Goal: Task Accomplishment & Management: Use online tool/utility

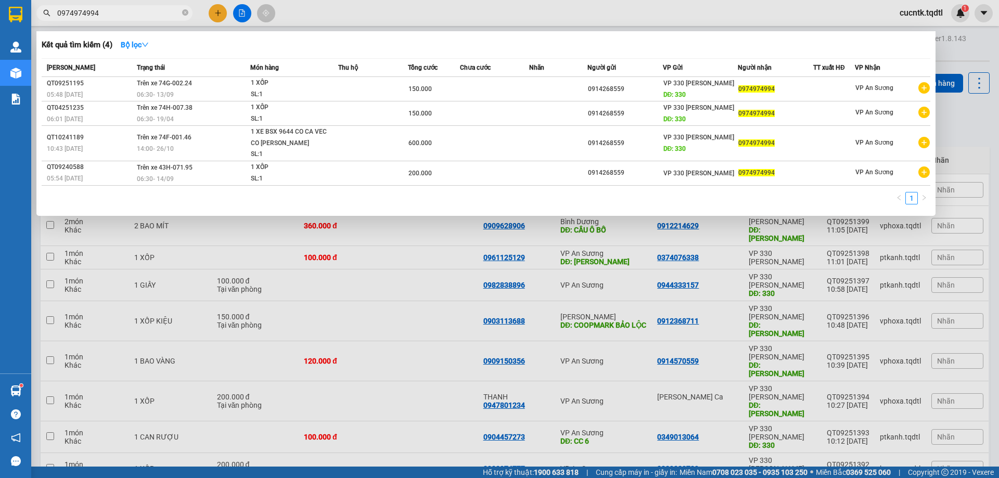
click at [110, 17] on input "0974974994" at bounding box center [118, 12] width 123 height 11
type input "0"
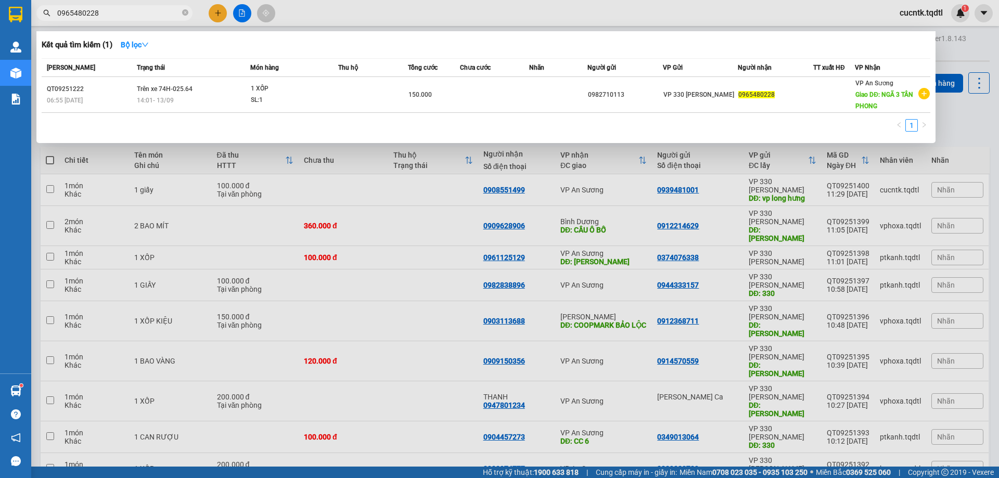
type input "0965480228"
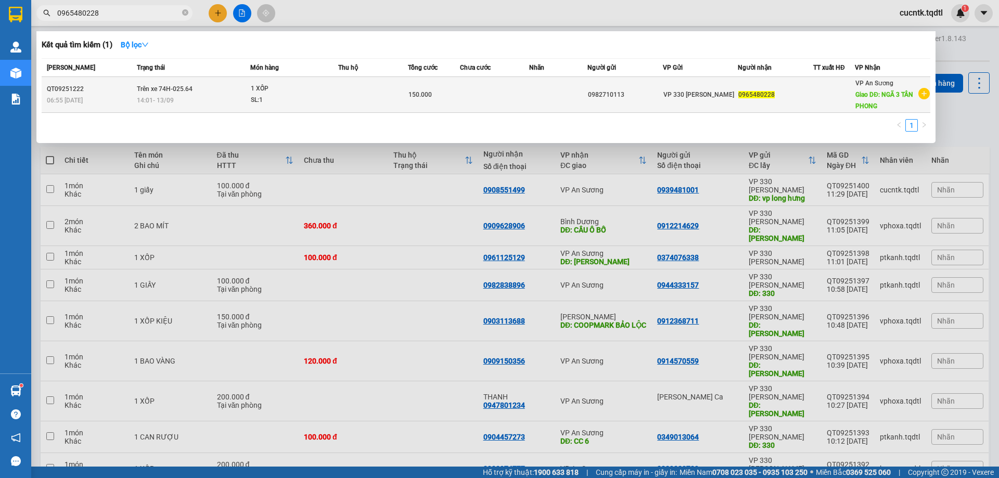
click at [64, 89] on div "QT09251222" at bounding box center [90, 89] width 87 height 11
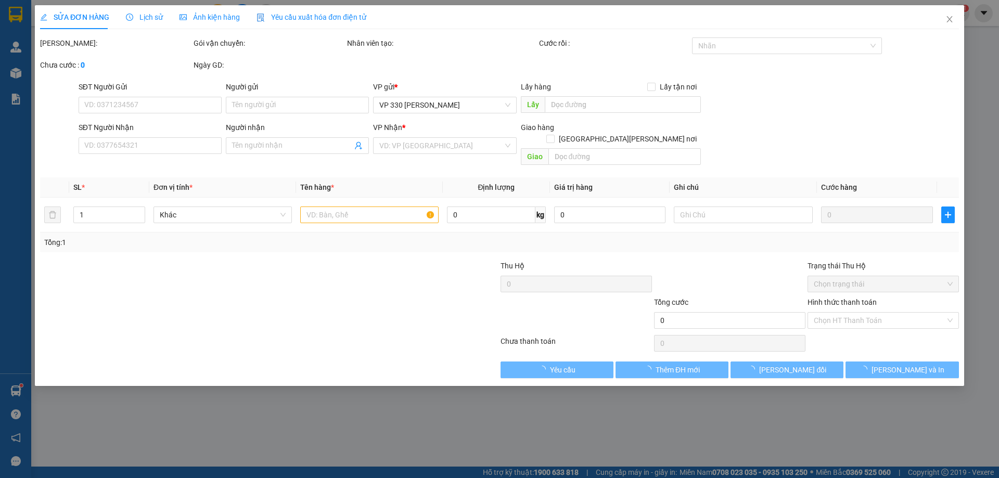
type input "0982710113"
type input "0965480228"
type input "NGÃ 3 TÂN PHONG"
type input "150.000"
